Goal: Task Accomplishment & Management: Use online tool/utility

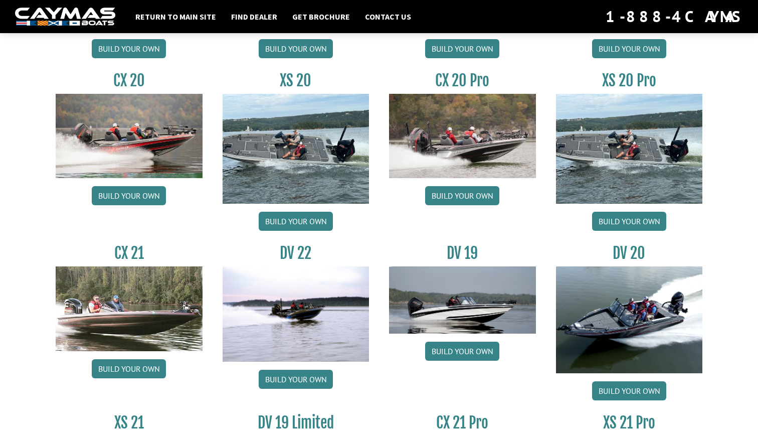
scroll to position [1078, 0]
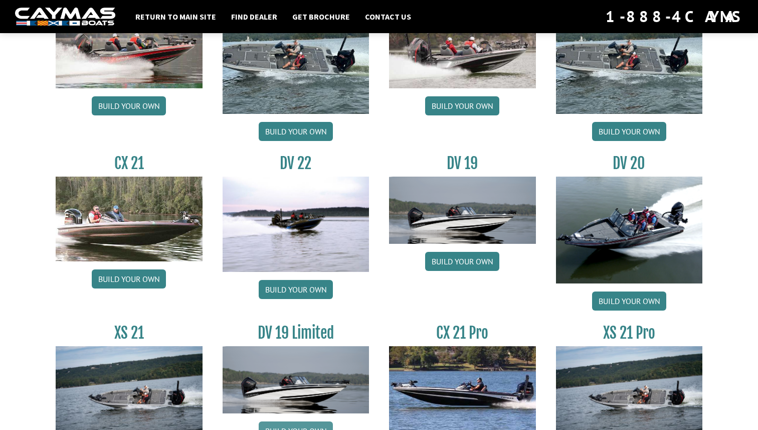
click at [296, 421] on link "Build your own" at bounding box center [296, 430] width 74 height 19
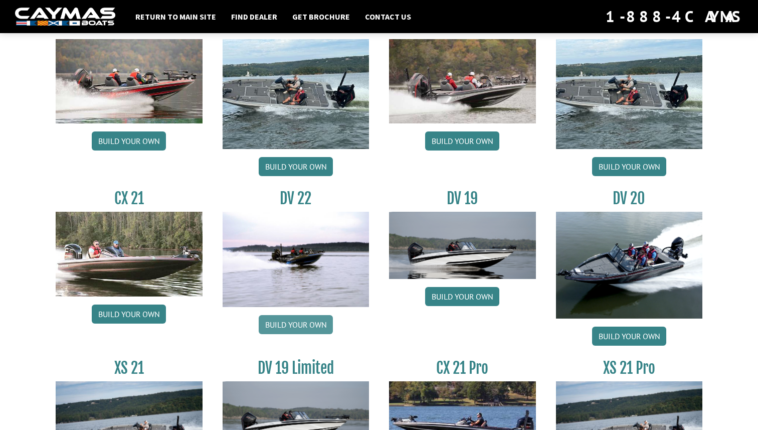
scroll to position [1078, 0]
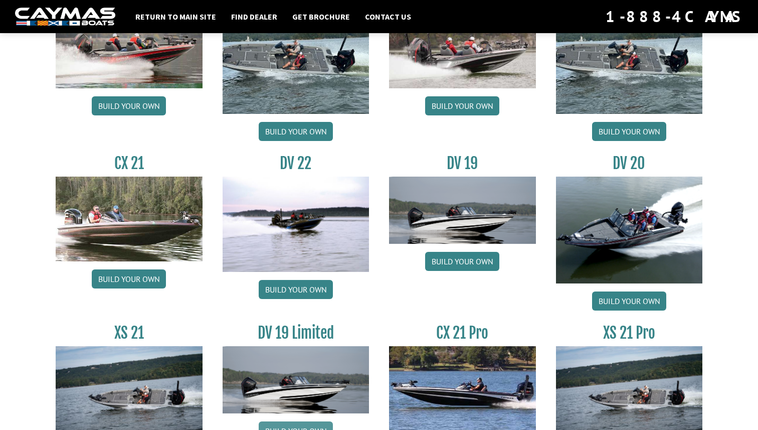
click at [310, 421] on link "Build your own" at bounding box center [296, 430] width 74 height 19
click at [455, 266] on link "Build your own" at bounding box center [462, 261] width 74 height 19
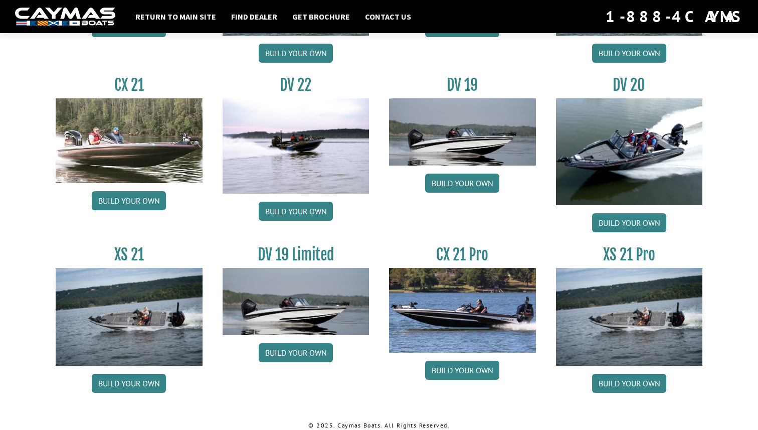
scroll to position [1169, 0]
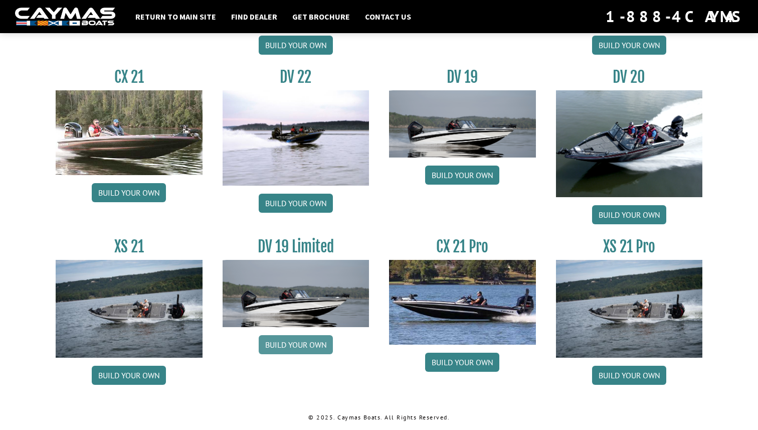
click at [299, 341] on link "Build your own" at bounding box center [296, 344] width 74 height 19
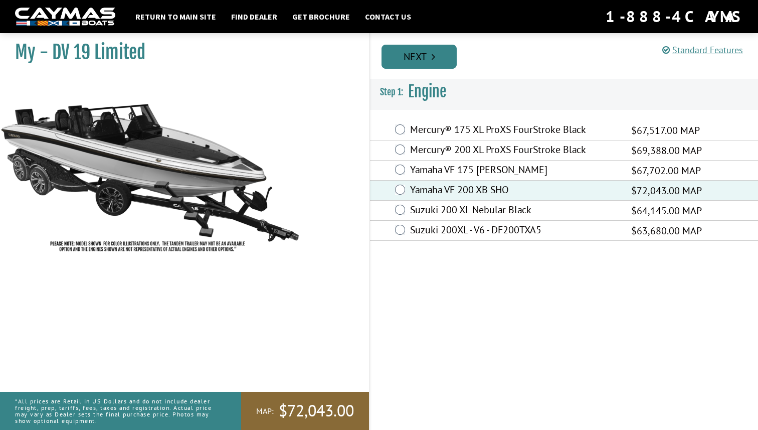
click at [420, 50] on link "Next" at bounding box center [419, 57] width 75 height 24
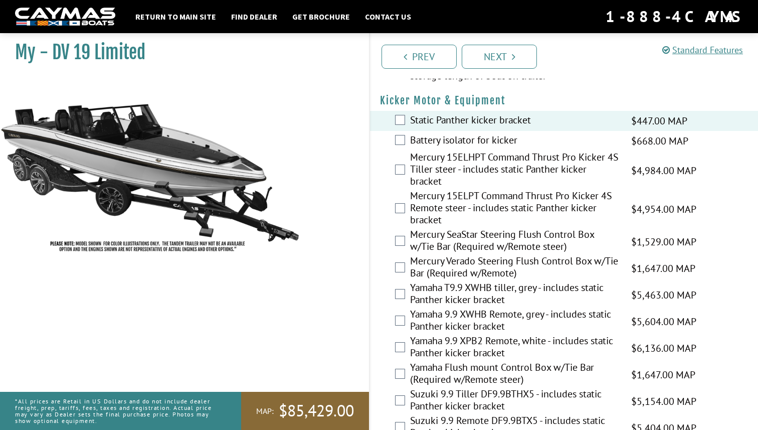
scroll to position [970, 0]
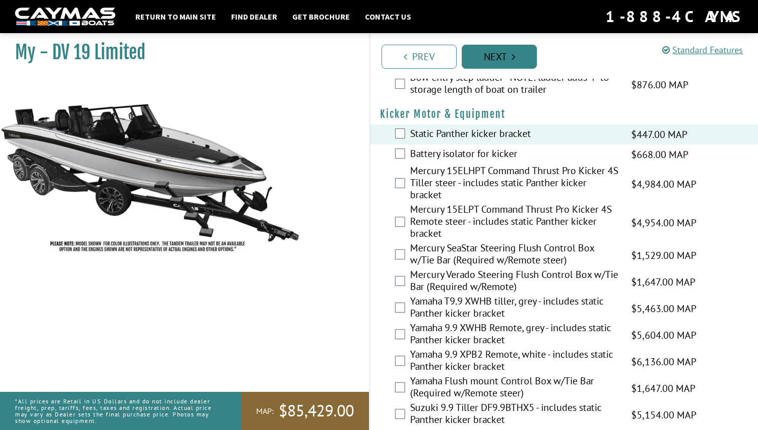
click at [502, 55] on link "Next" at bounding box center [499, 57] width 75 height 24
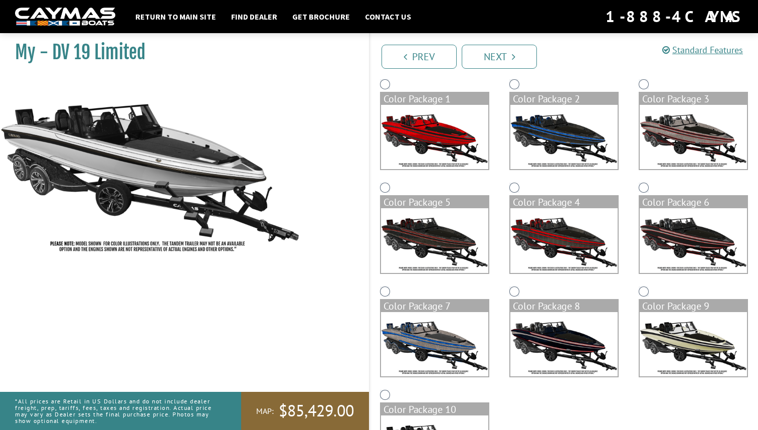
scroll to position [70, 0]
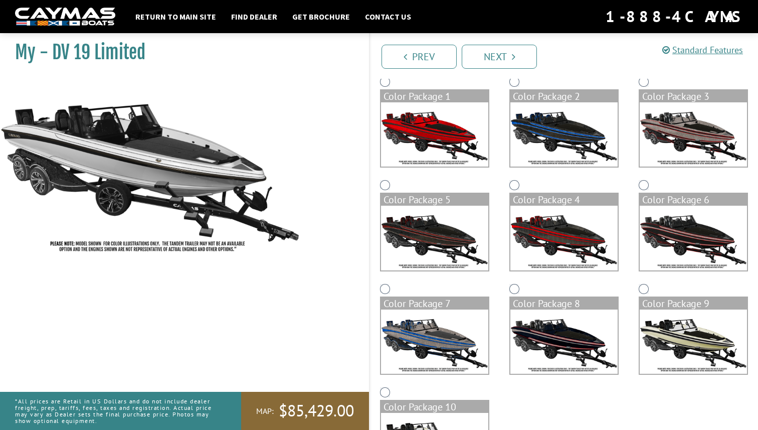
click at [453, 230] on img at bounding box center [434, 238] width 107 height 64
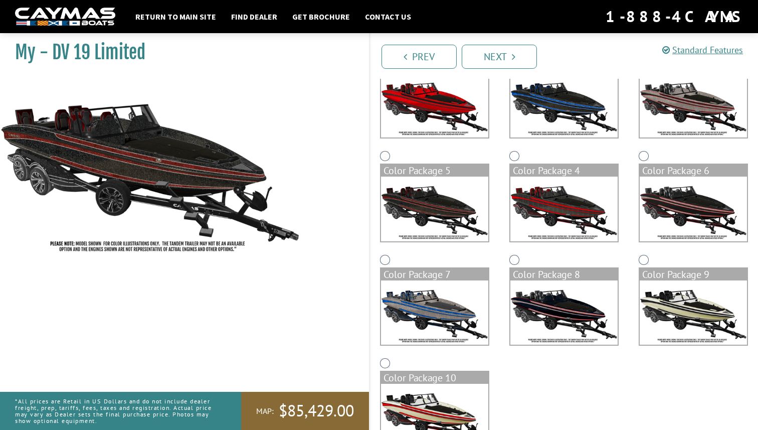
scroll to position [105, 0]
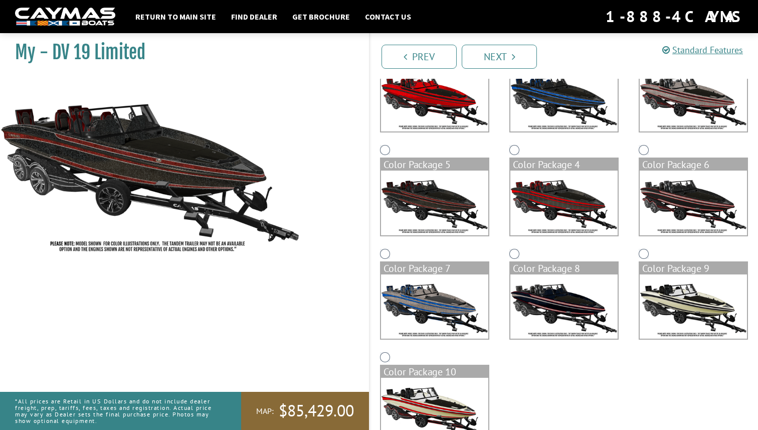
click at [556, 294] on img at bounding box center [563, 306] width 107 height 64
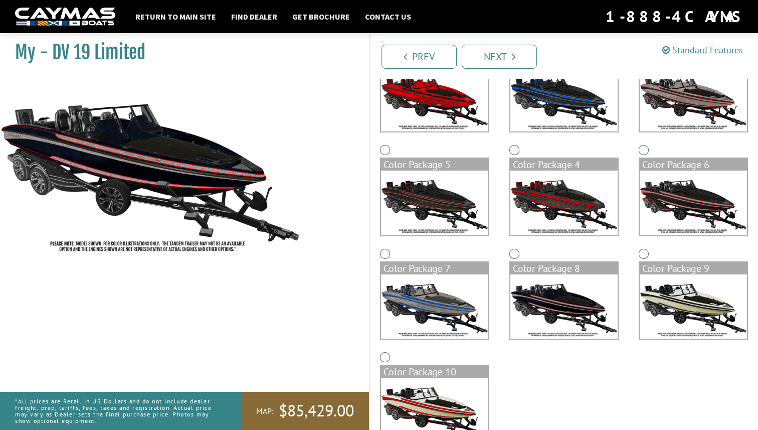
click at [437, 208] on img at bounding box center [434, 202] width 107 height 64
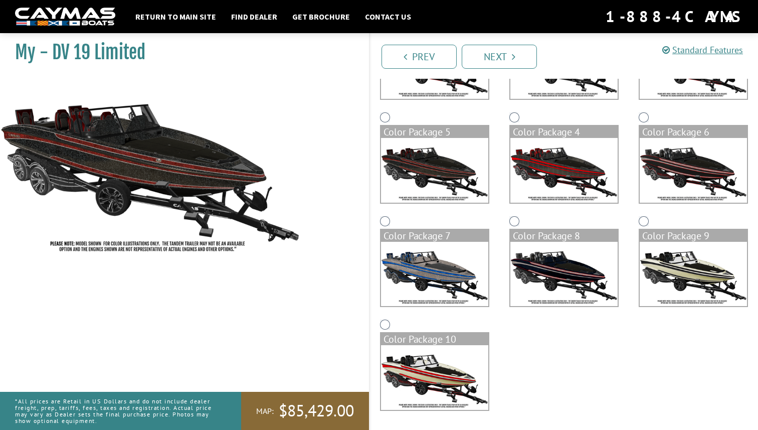
scroll to position [138, 0]
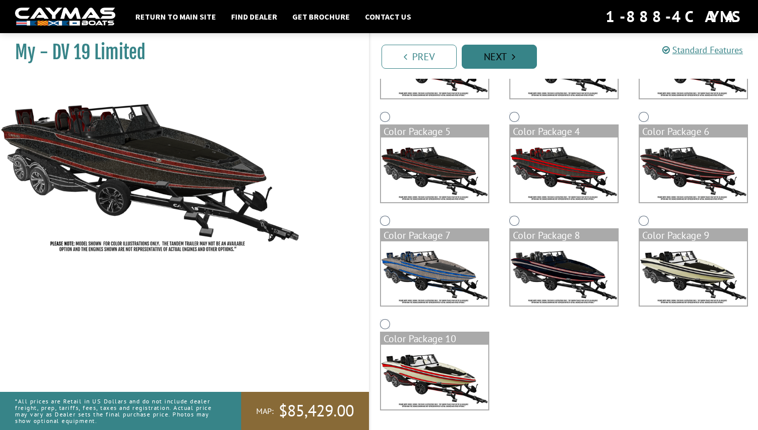
click at [509, 57] on link "Next" at bounding box center [499, 57] width 75 height 24
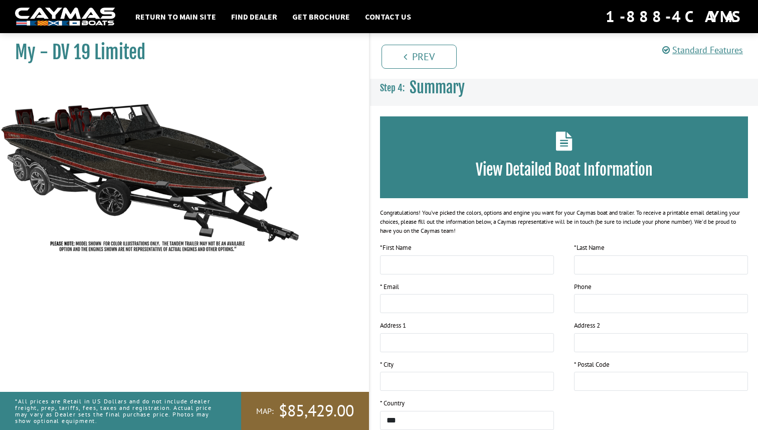
scroll to position [0, 0]
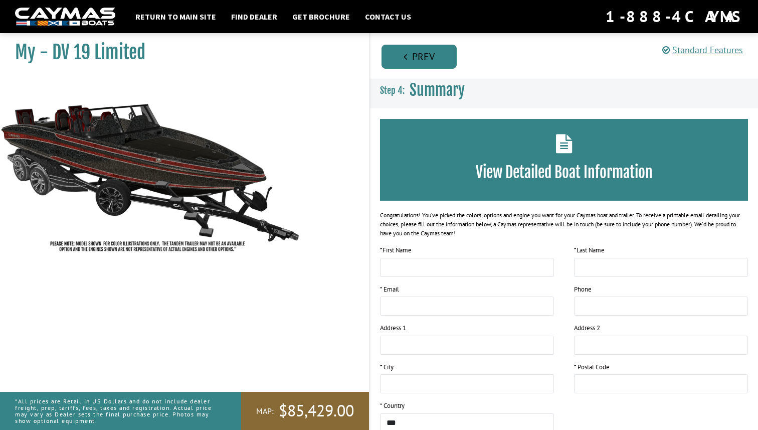
click at [404, 51] on link "Prev" at bounding box center [419, 57] width 75 height 24
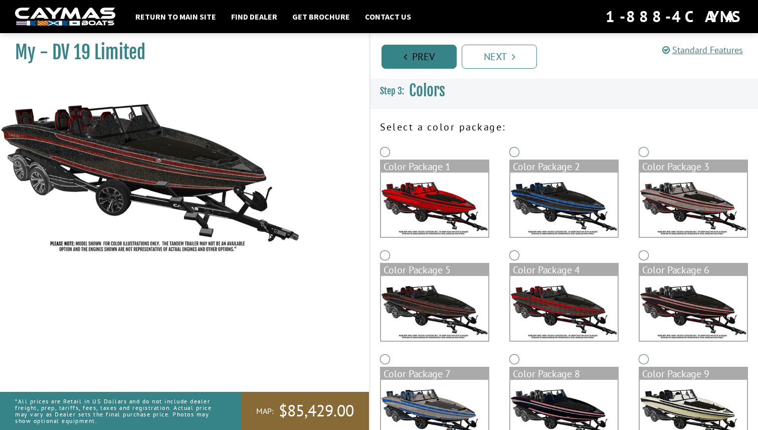
click at [404, 51] on link "Prev" at bounding box center [419, 57] width 75 height 24
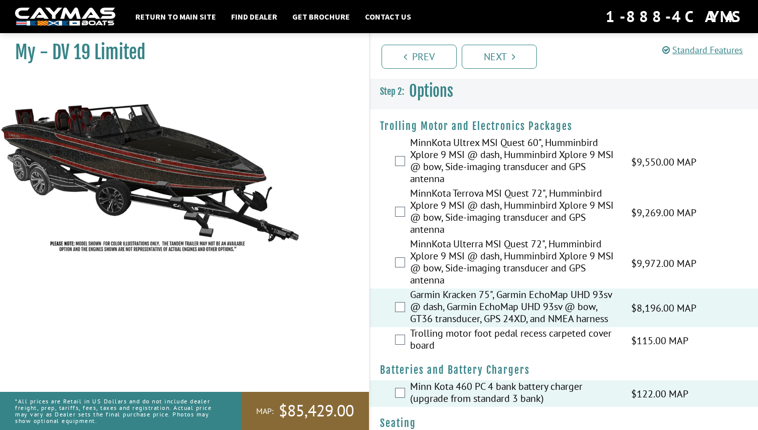
scroll to position [1, 0]
click at [410, 55] on link "Prev" at bounding box center [419, 57] width 75 height 24
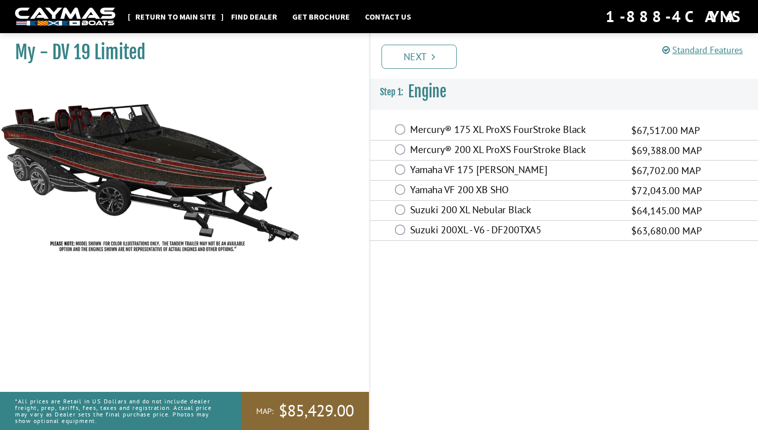
click at [156, 14] on link "Return to main site" at bounding box center [175, 16] width 91 height 13
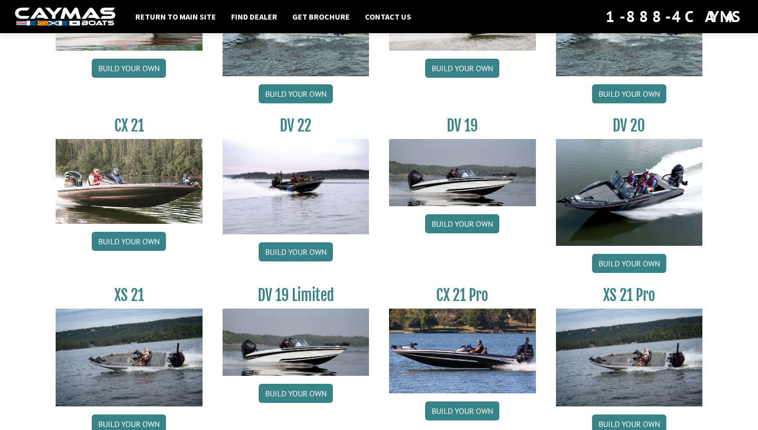
scroll to position [1155, 0]
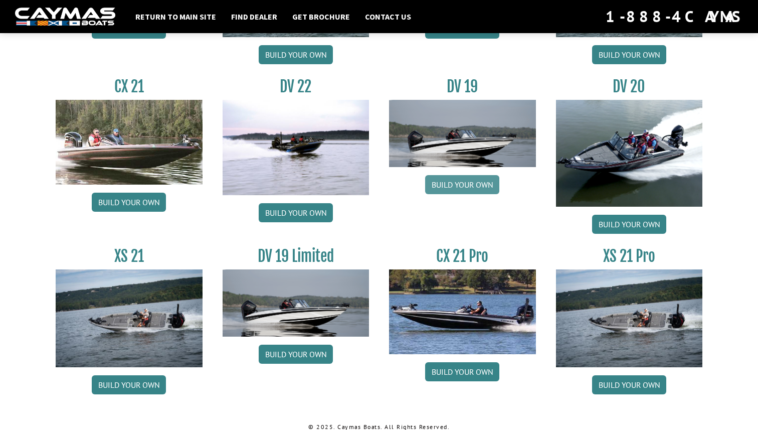
click at [467, 189] on link "Build your own" at bounding box center [462, 184] width 74 height 19
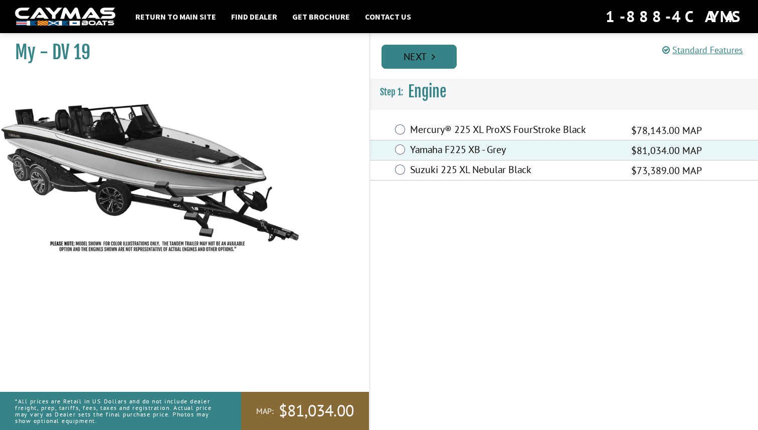
click at [430, 57] on link "Next" at bounding box center [419, 57] width 75 height 24
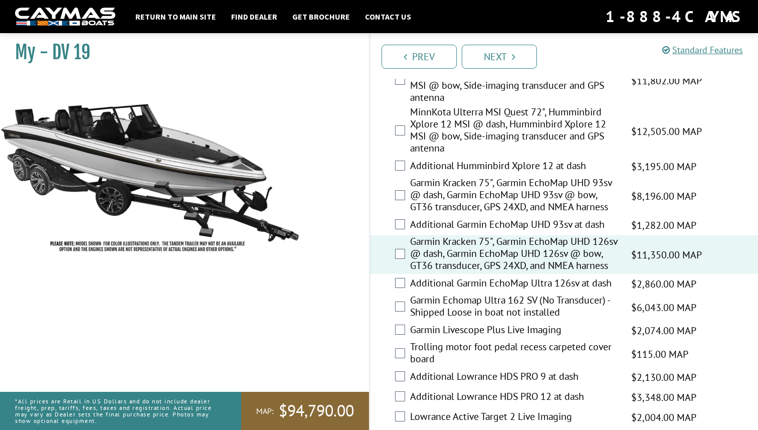
scroll to position [486, 0]
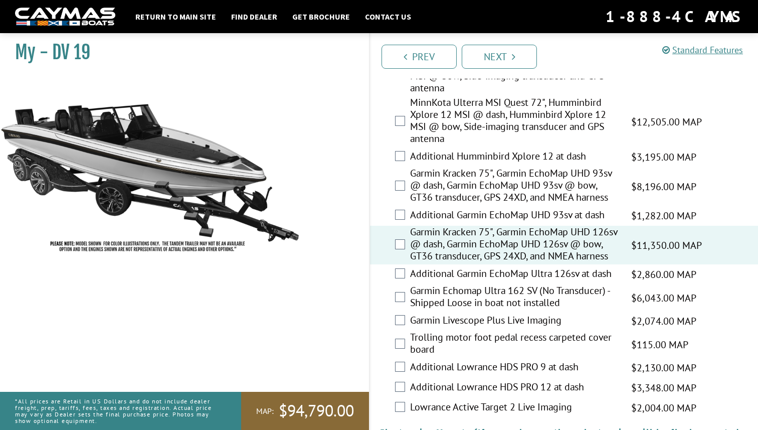
click at [405, 284] on div "Additional Garmin EchoMap Ultra 126sv at dash $2,860.00 MAP $3,376.00 MSRP" at bounding box center [564, 274] width 388 height 20
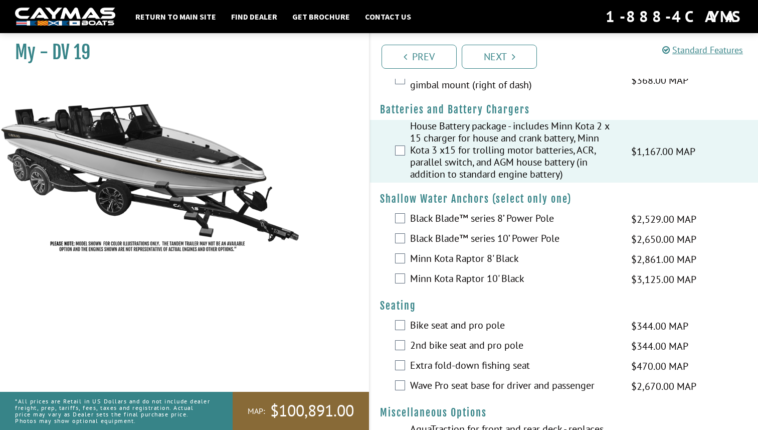
scroll to position [939, 0]
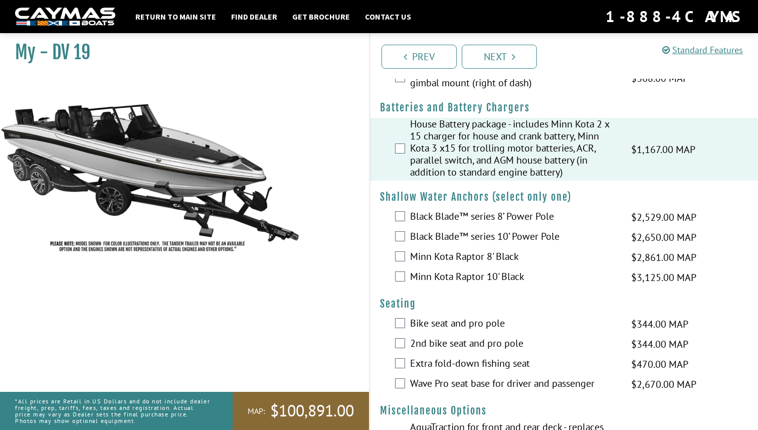
click at [410, 245] on label "Black Blade™ series 10’ Power Pole" at bounding box center [514, 237] width 209 height 15
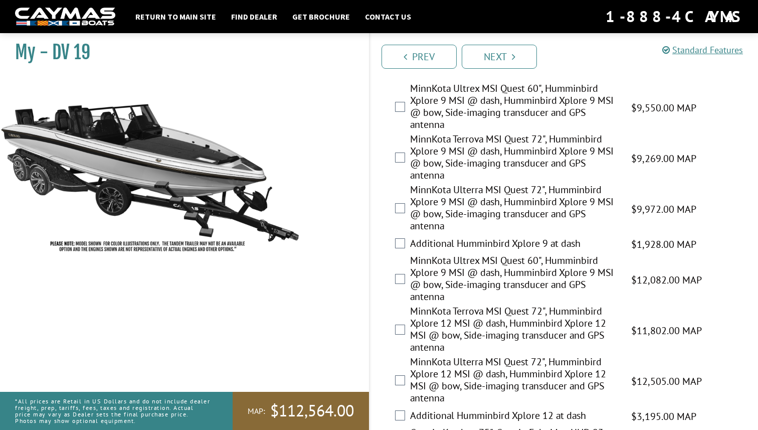
scroll to position [0, 0]
